Goal: Obtain resource: Download file/media

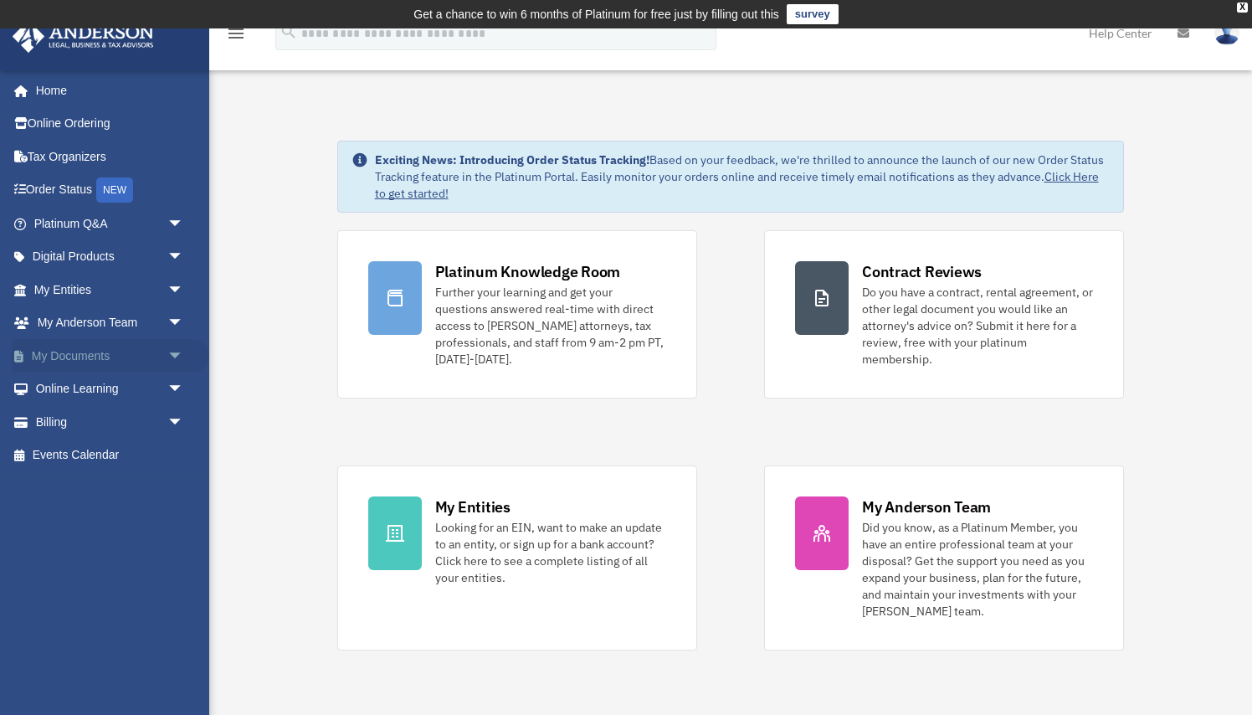
click at [108, 348] on link "My Documents arrow_drop_down" at bounding box center [111, 355] width 198 height 33
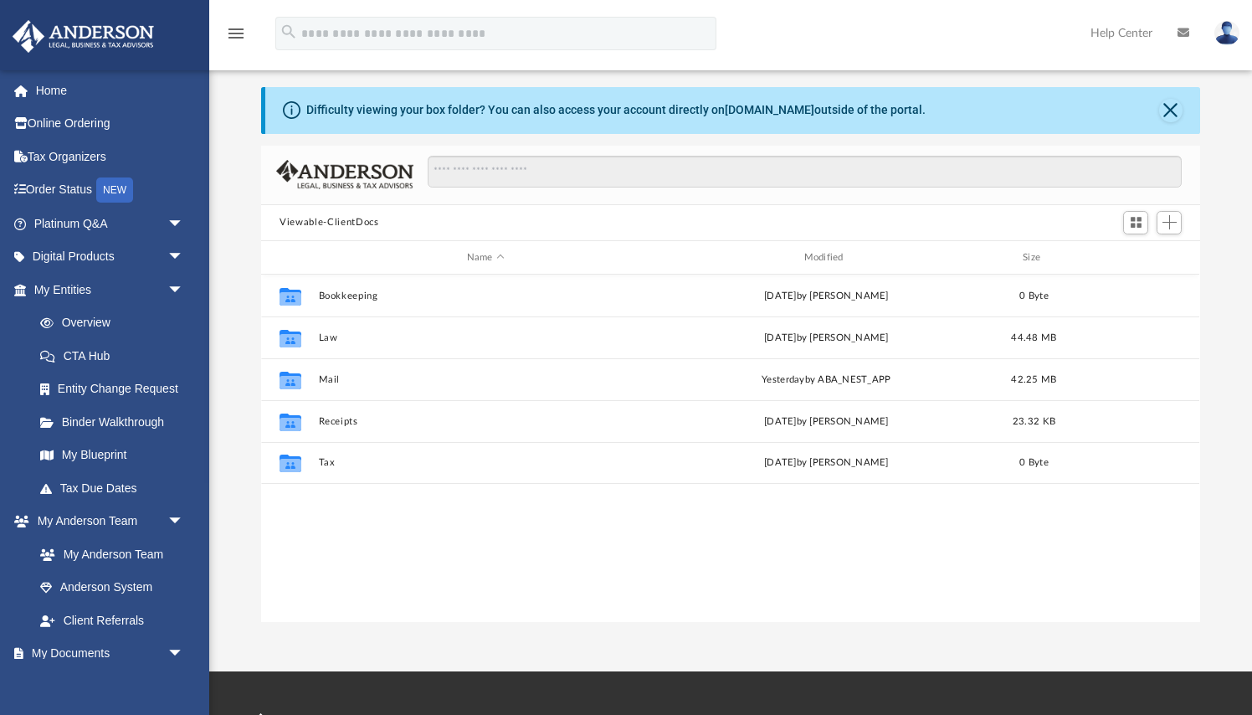
scroll to position [52, 0]
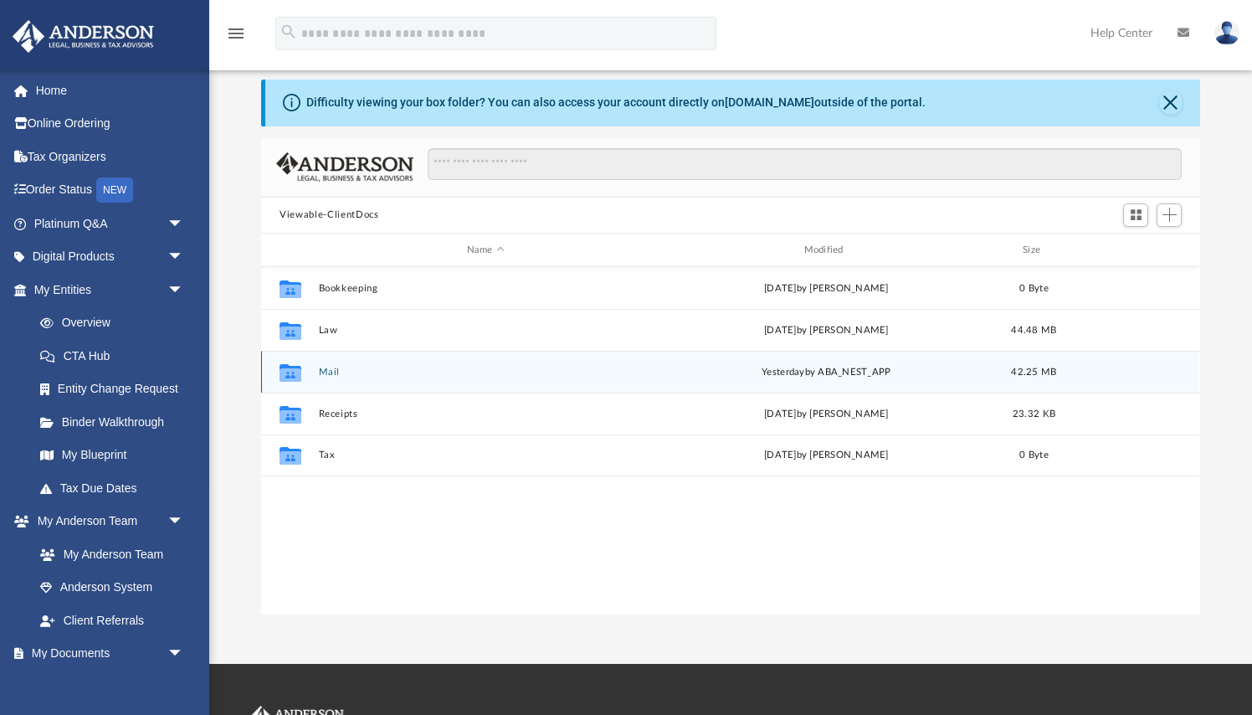
click at [348, 358] on div "Collaborated Folder Mail [DATE] by ABA_NEST_APP 42.25 MB" at bounding box center [730, 372] width 938 height 42
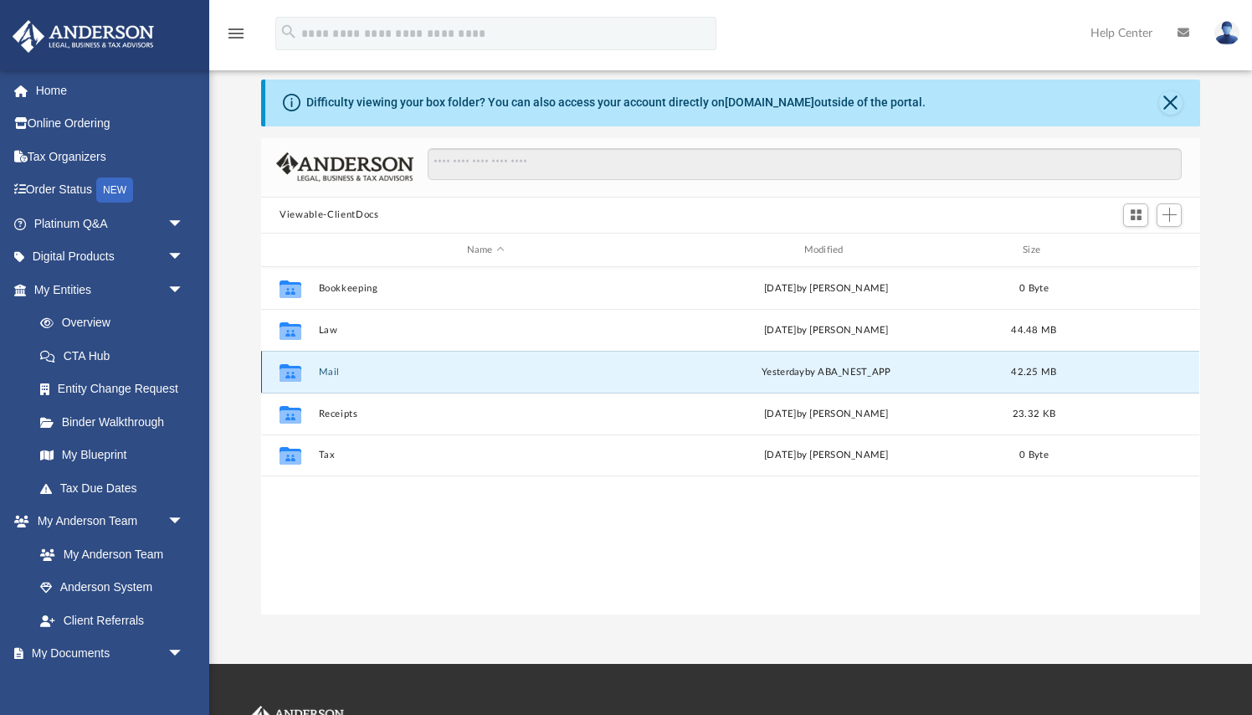
click at [310, 373] on div "Collaborated Folder" at bounding box center [291, 372] width 42 height 27
click at [328, 367] on button "Mail" at bounding box center [486, 372] width 334 height 11
click at [791, 365] on div "[DATE] by ABA_NEST_APP" at bounding box center [827, 372] width 334 height 15
click at [298, 373] on icon "grid" at bounding box center [291, 374] width 22 height 13
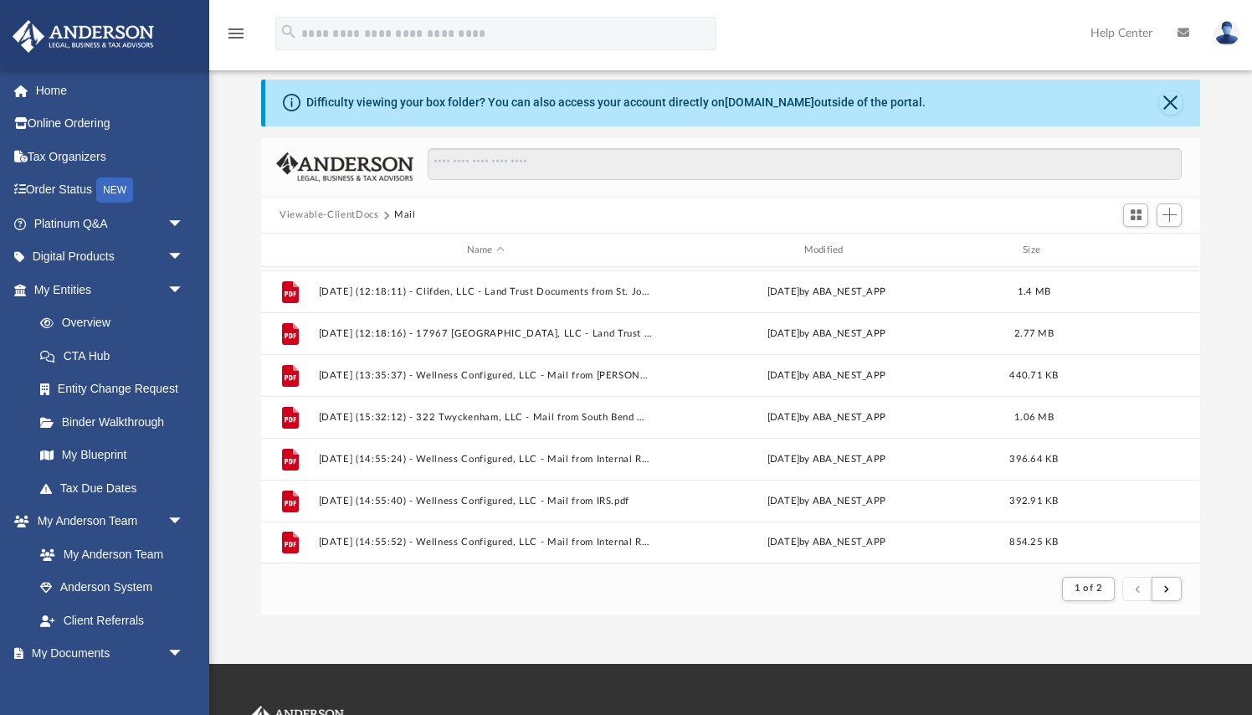
scroll to position [1796, 0]
click at [1164, 588] on button "submit" at bounding box center [1167, 589] width 30 height 24
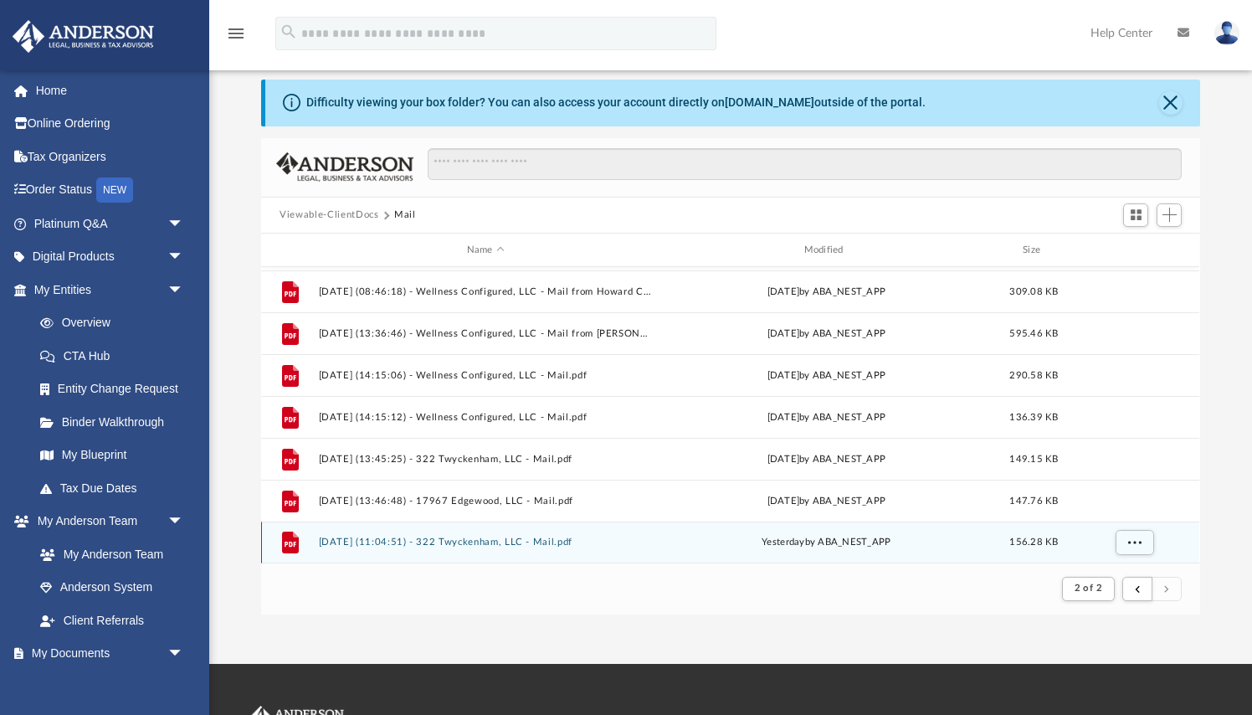
click at [552, 541] on button "[DATE] (11:04:51) - 322 Twyckenham, LLC - Mail.pdf" at bounding box center [486, 542] width 334 height 11
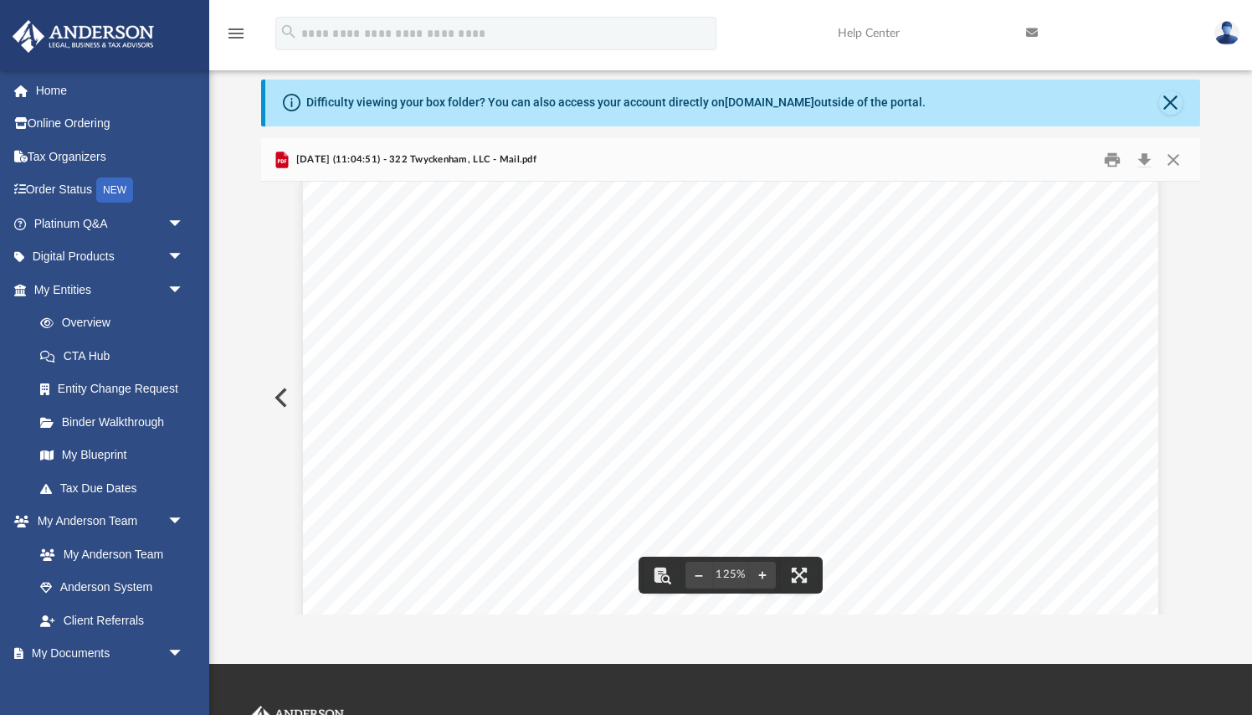
scroll to position [236, 0]
click at [800, 203] on div "Page 1" at bounding box center [730, 508] width 855 height 1100
drag, startPoint x: 538, startPoint y: 312, endPoint x: 597, endPoint y: 309, distance: 58.7
click at [599, 311] on div "Page 1" at bounding box center [730, 501] width 855 height 1100
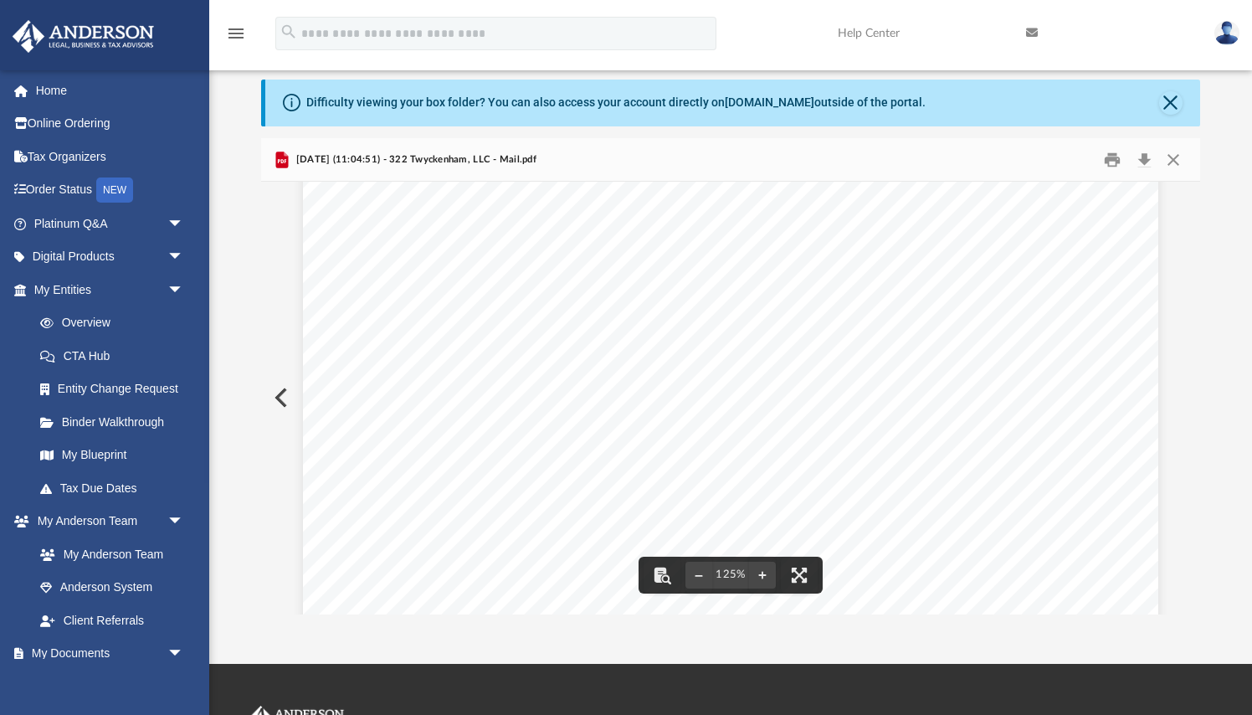
click at [597, 309] on div "Page 1" at bounding box center [730, 501] width 855 height 1100
click at [1169, 151] on button "Close" at bounding box center [1174, 159] width 30 height 26
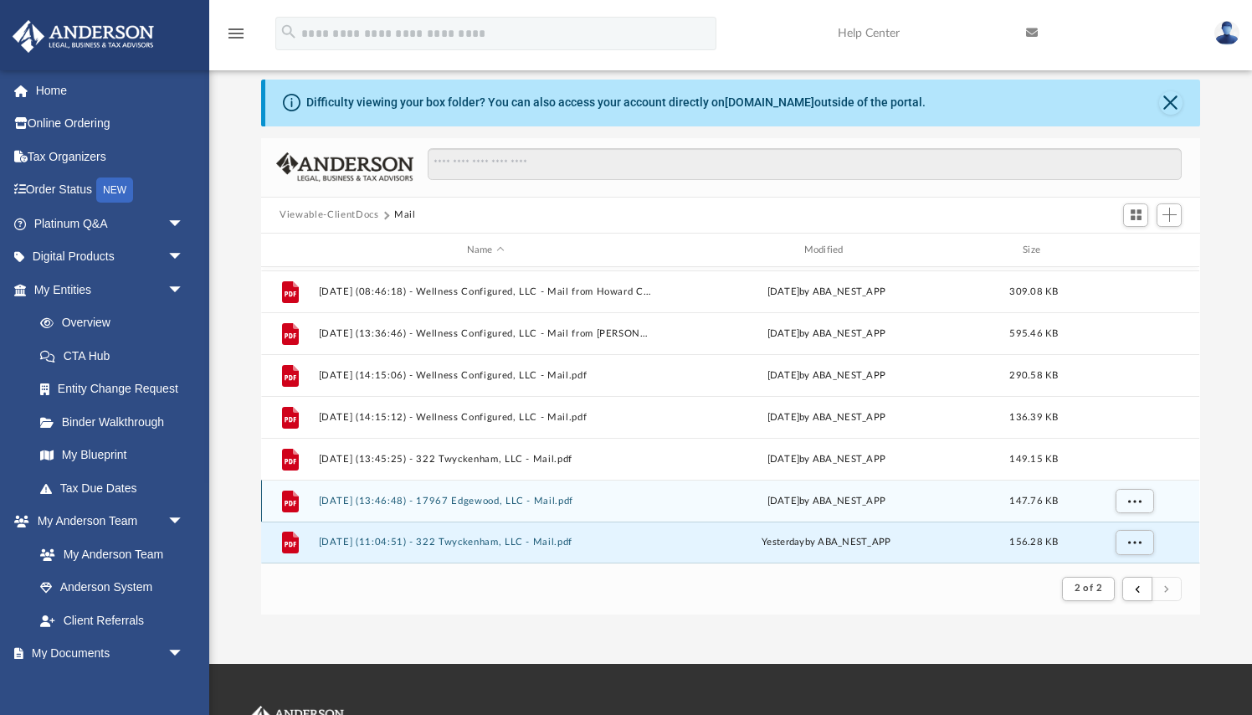
click at [523, 503] on button "[DATE] (13:46:48) - 17967 Edgewood, LLC - Mail.pdf" at bounding box center [486, 501] width 334 height 11
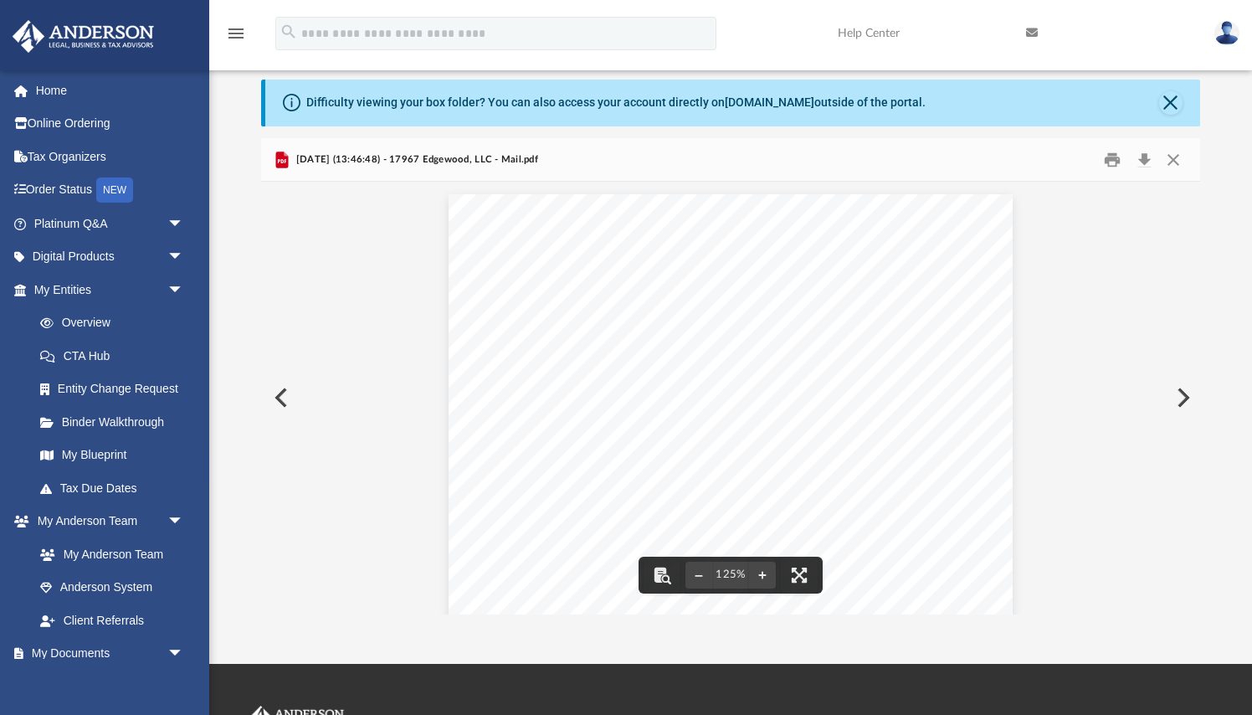
scroll to position [0, 0]
click at [1179, 98] on button "Close" at bounding box center [1170, 102] width 23 height 23
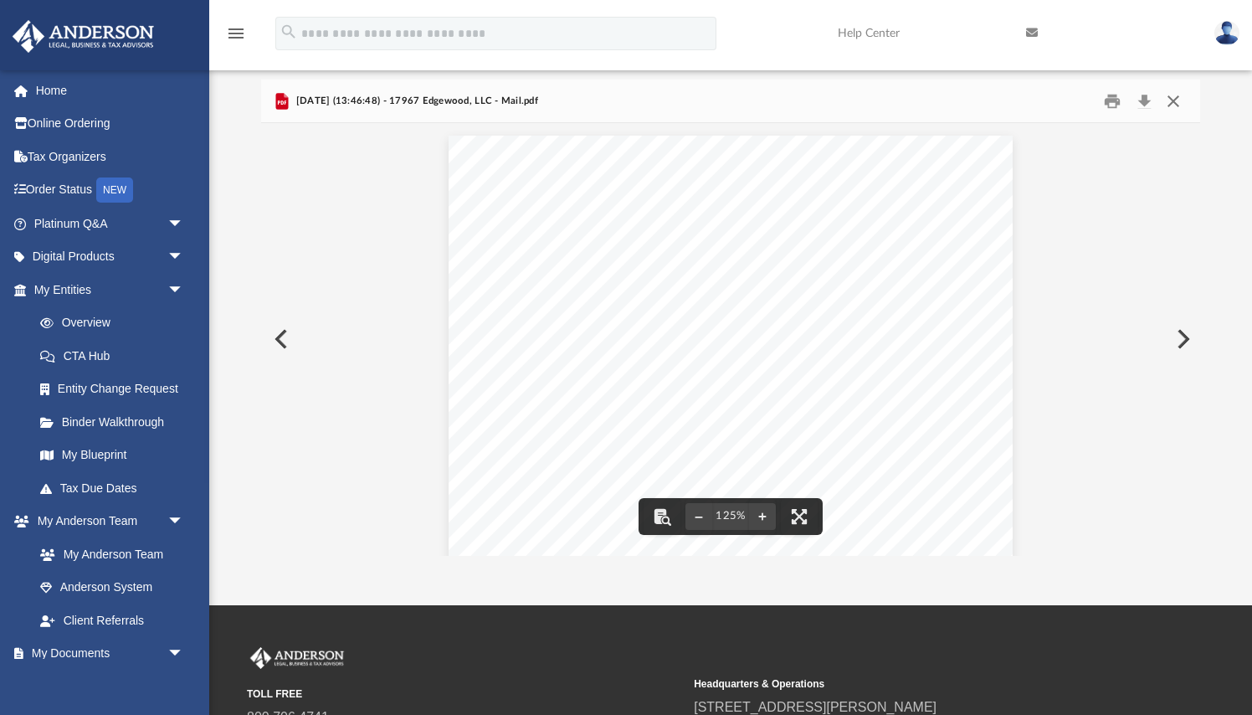
click at [1176, 100] on button "Close" at bounding box center [1174, 101] width 30 height 26
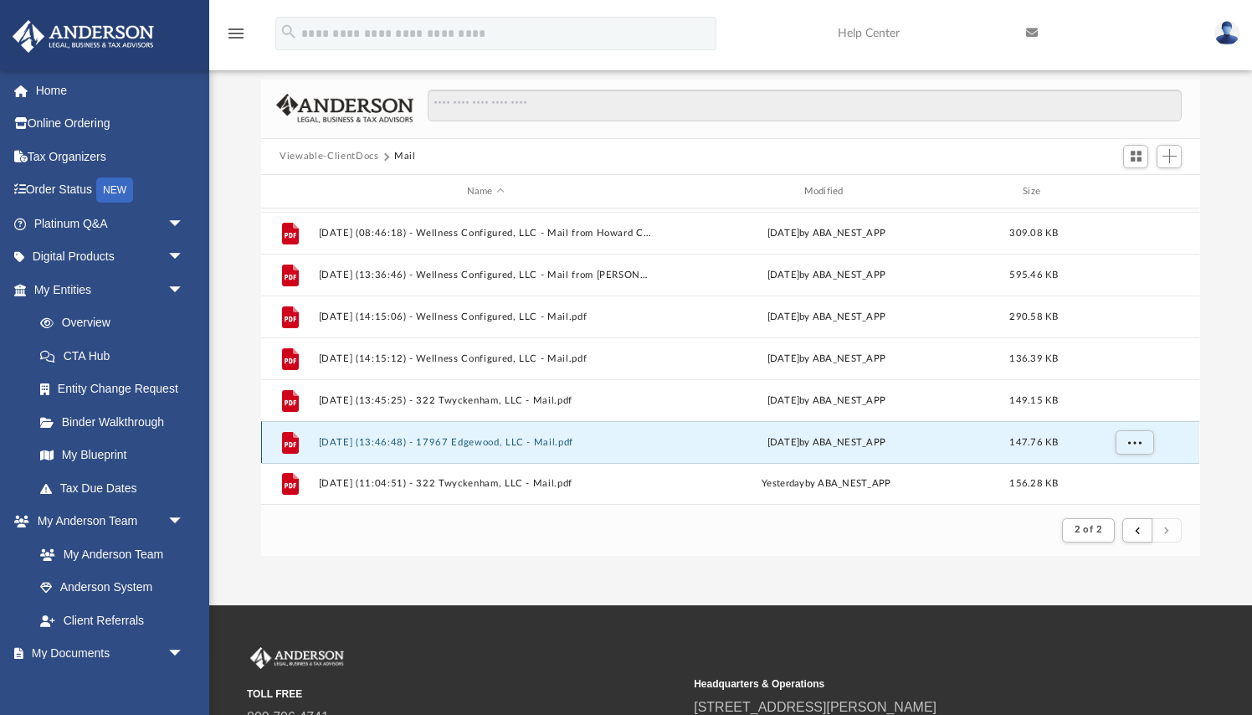
click at [541, 442] on button "2025.09.19 (13:46:48) - 17967 Edgewood, LLC - Mail.pdf" at bounding box center [486, 442] width 334 height 11
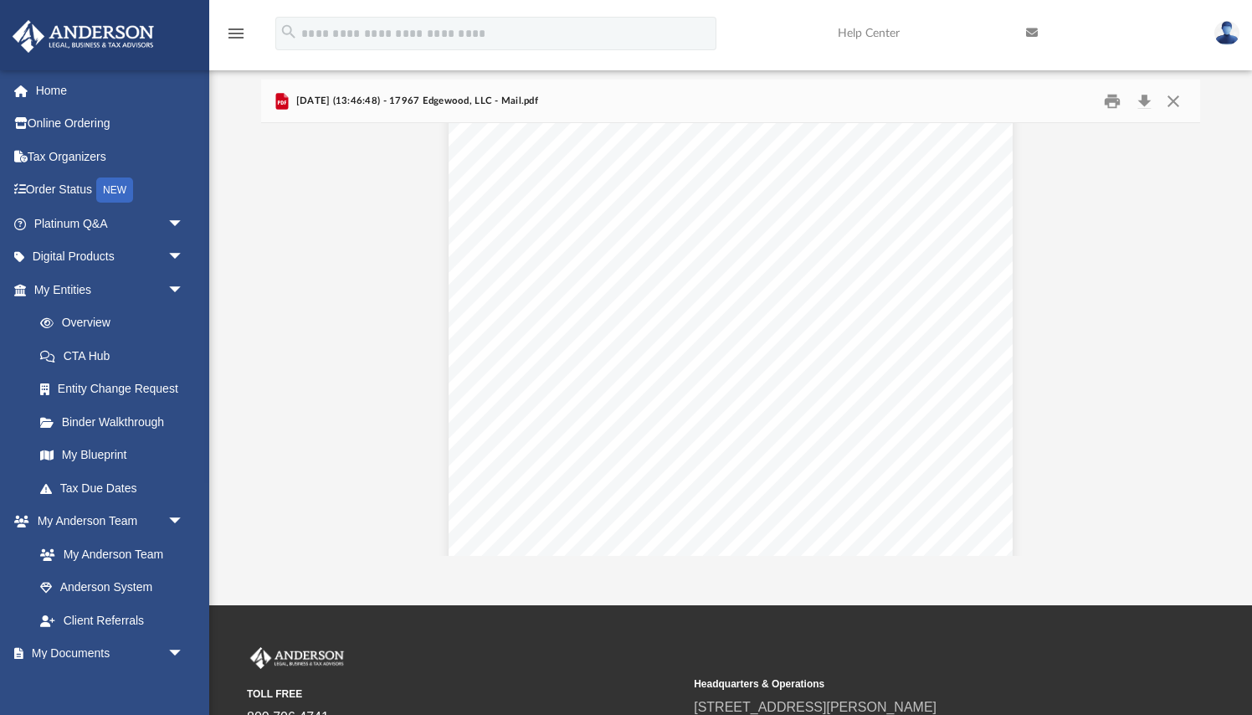
scroll to position [177, 0]
click at [1179, 102] on button "Close" at bounding box center [1174, 101] width 30 height 26
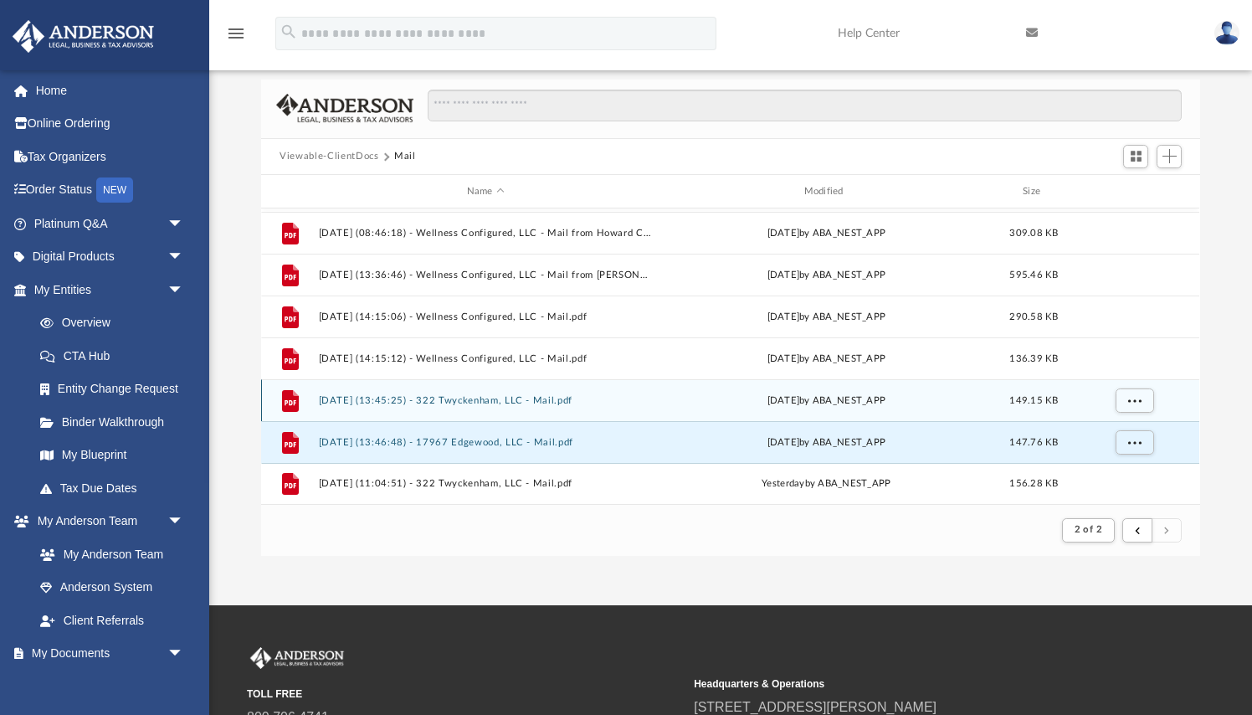
click at [560, 404] on button "2025.09.19 (13:45:25) - 322 Twyckenham, LLC - Mail.pdf" at bounding box center [486, 400] width 334 height 11
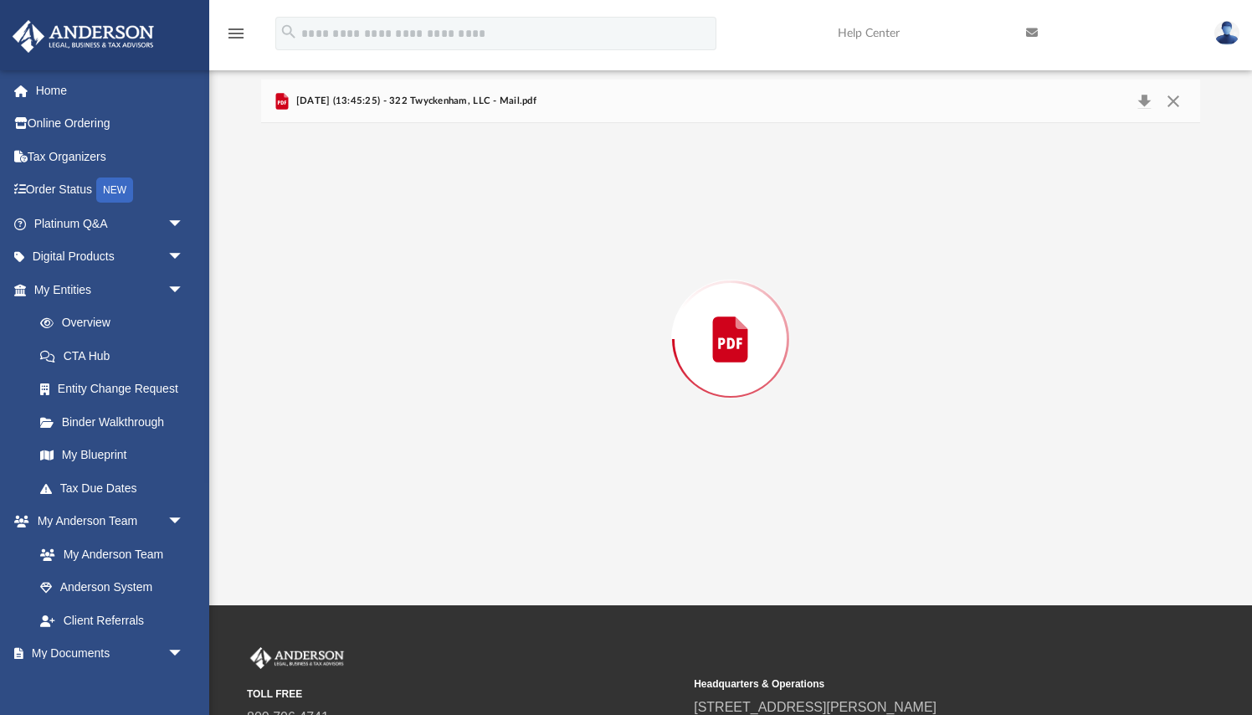
click at [560, 404] on div "Preview" at bounding box center [730, 339] width 938 height 432
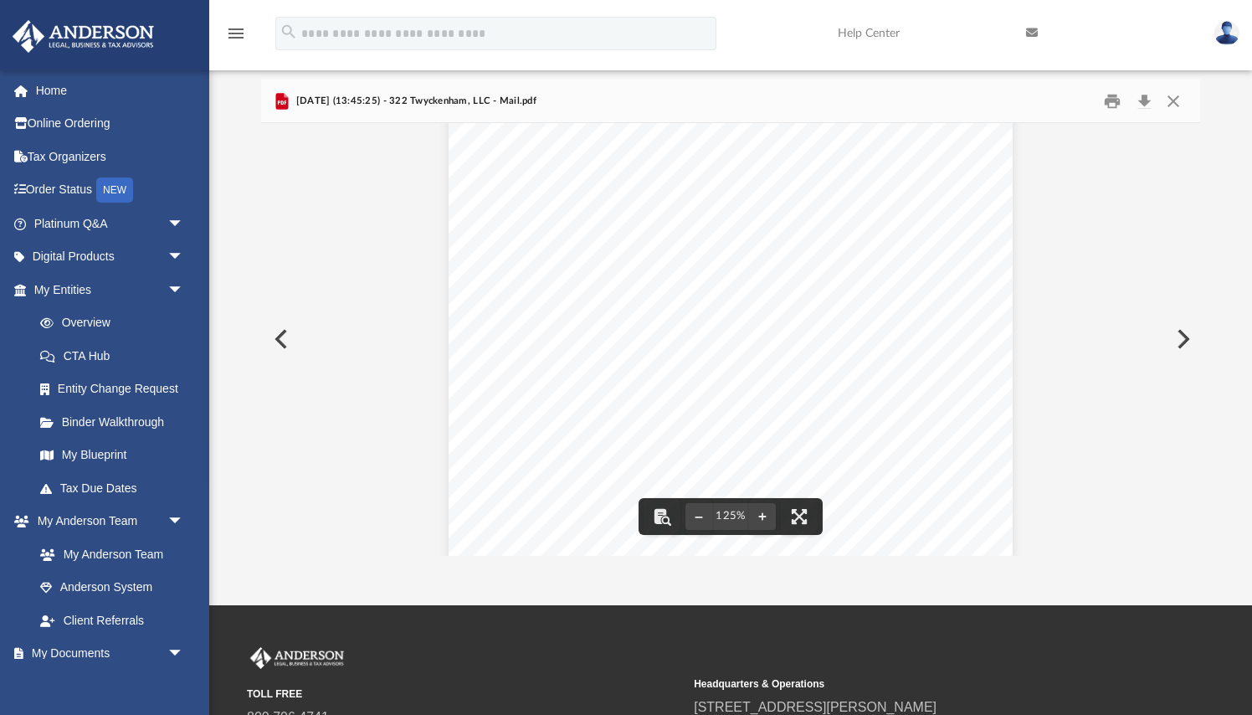
scroll to position [61, 0]
drag, startPoint x: 674, startPoint y: 326, endPoint x: 732, endPoint y: 326, distance: 57.8
click at [732, 326] on div "Page 1" at bounding box center [731, 442] width 564 height 735
click at [1173, 96] on button "Close" at bounding box center [1174, 101] width 30 height 26
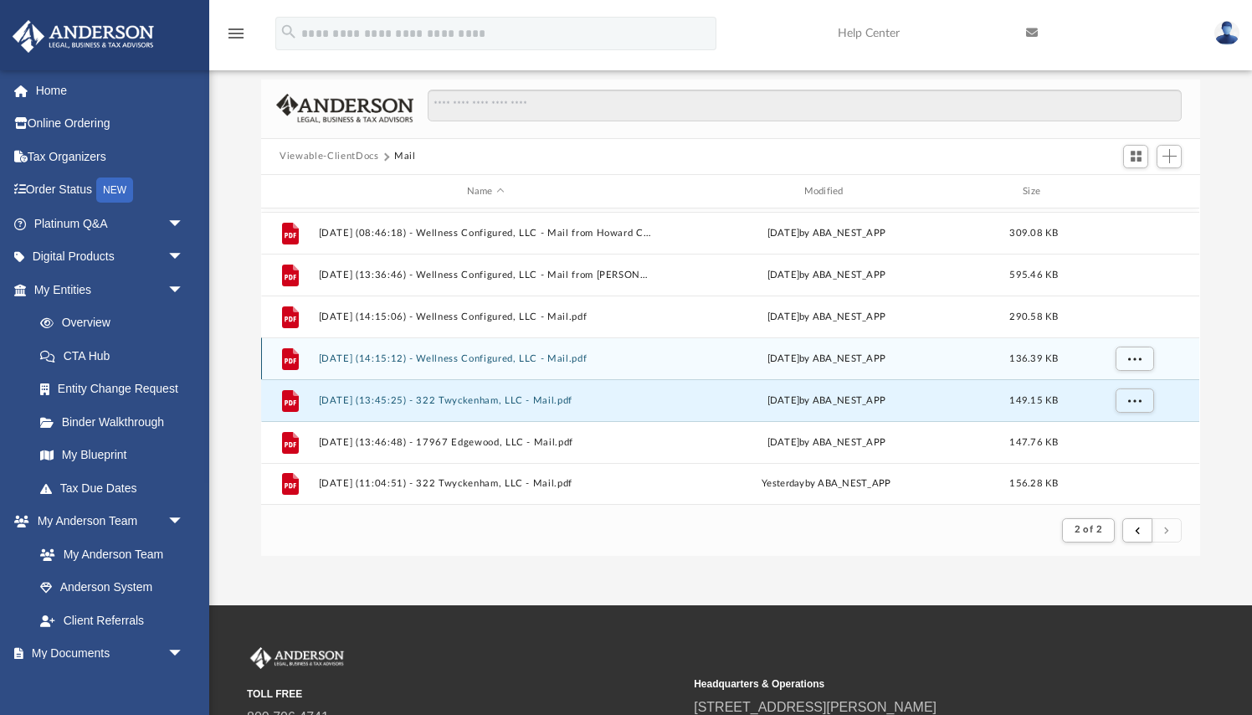
click at [509, 357] on button "2025.09.08 (14:15:12) - Wellness Configured, LLC - Mail.pdf" at bounding box center [486, 358] width 334 height 11
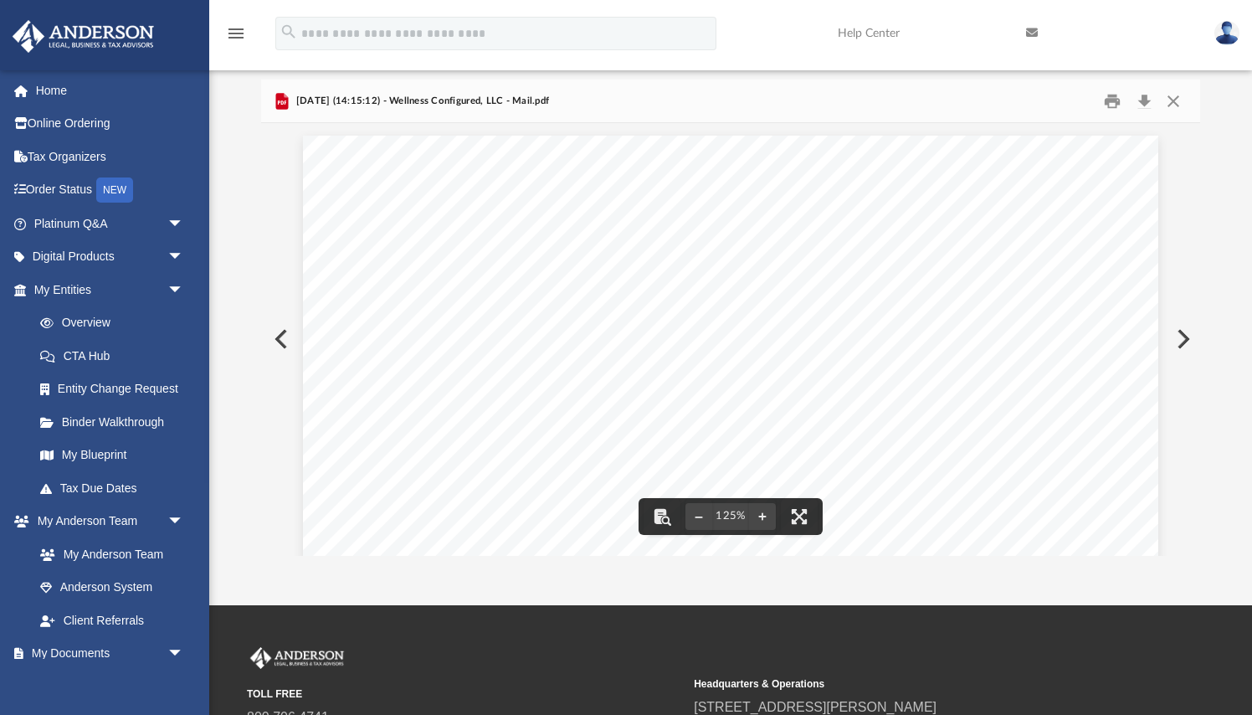
scroll to position [0, 0]
click at [1170, 101] on button "Close" at bounding box center [1174, 101] width 30 height 26
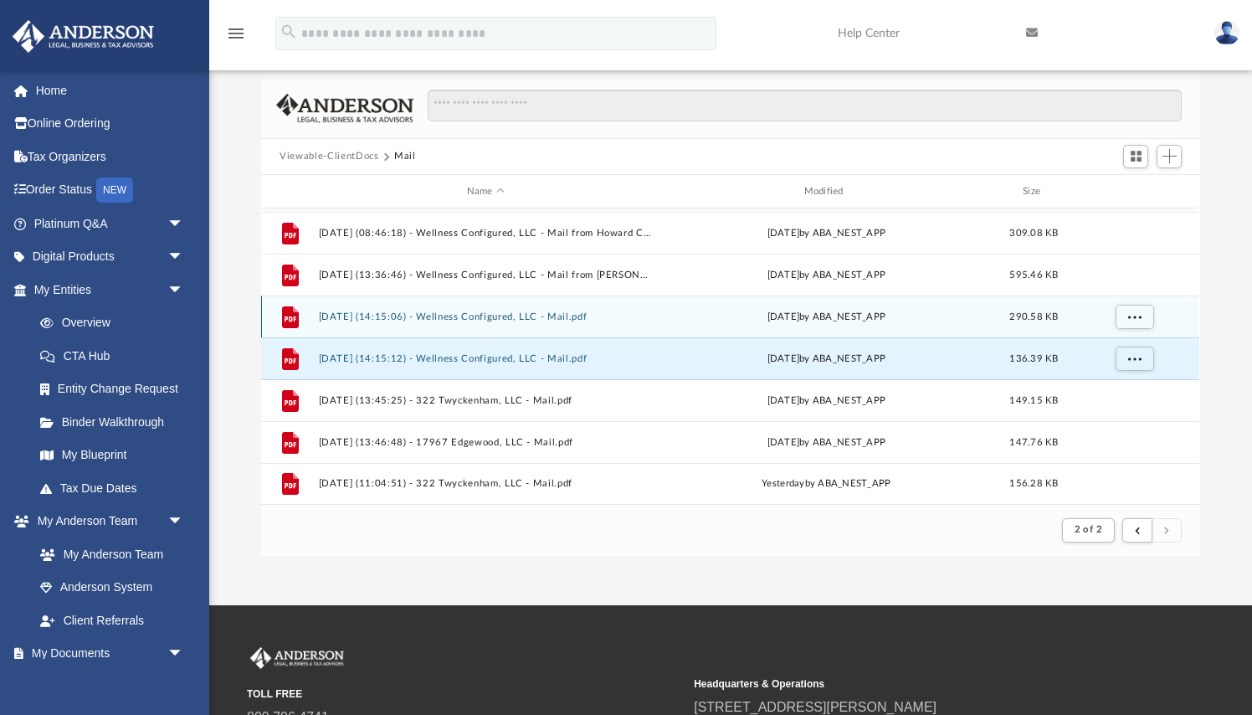
click at [374, 316] on button "2025.09.05 (14:15:06) - Wellness Configured, LLC - Mail.pdf" at bounding box center [486, 316] width 334 height 11
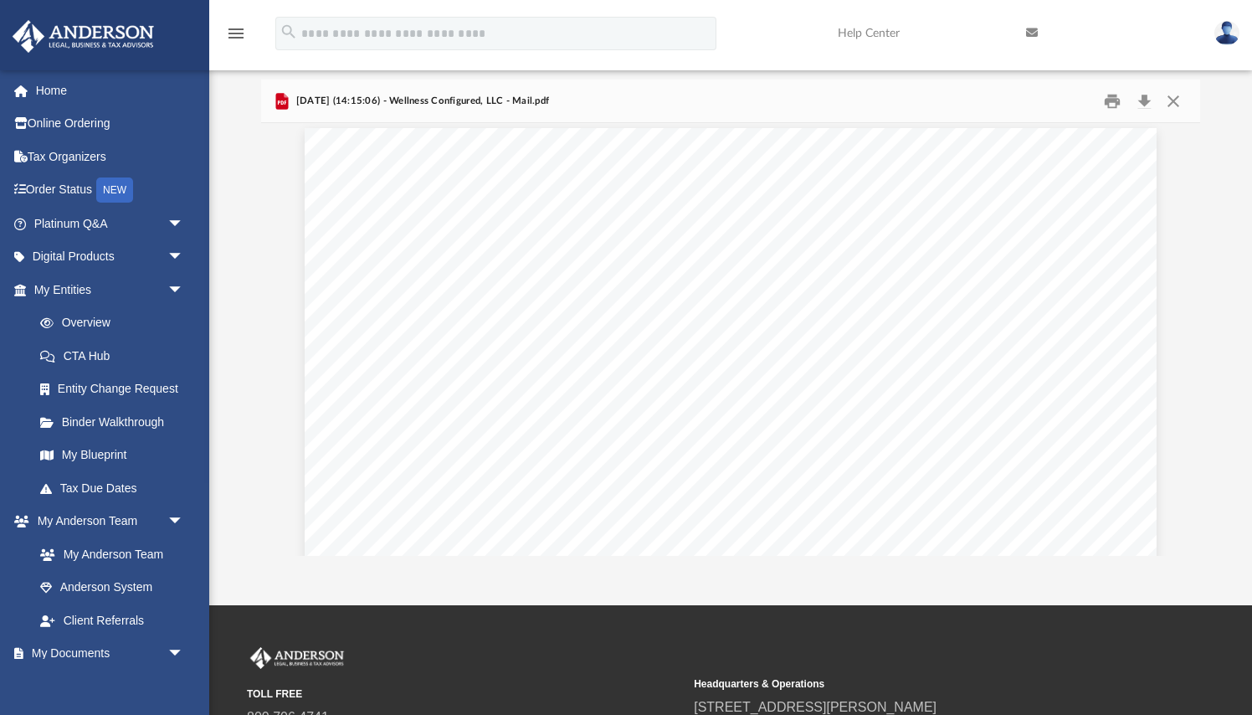
scroll to position [7, 0]
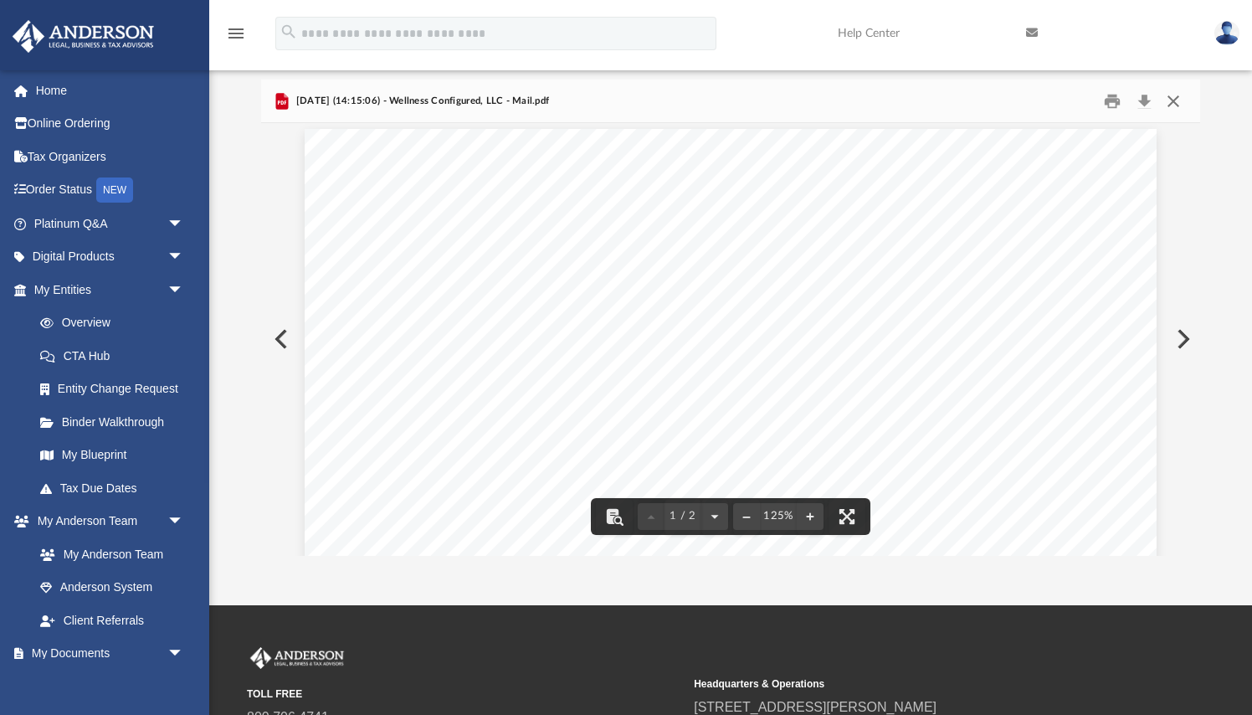
click at [1174, 102] on button "Close" at bounding box center [1174, 101] width 30 height 26
